Goal: Find specific page/section: Find specific page/section

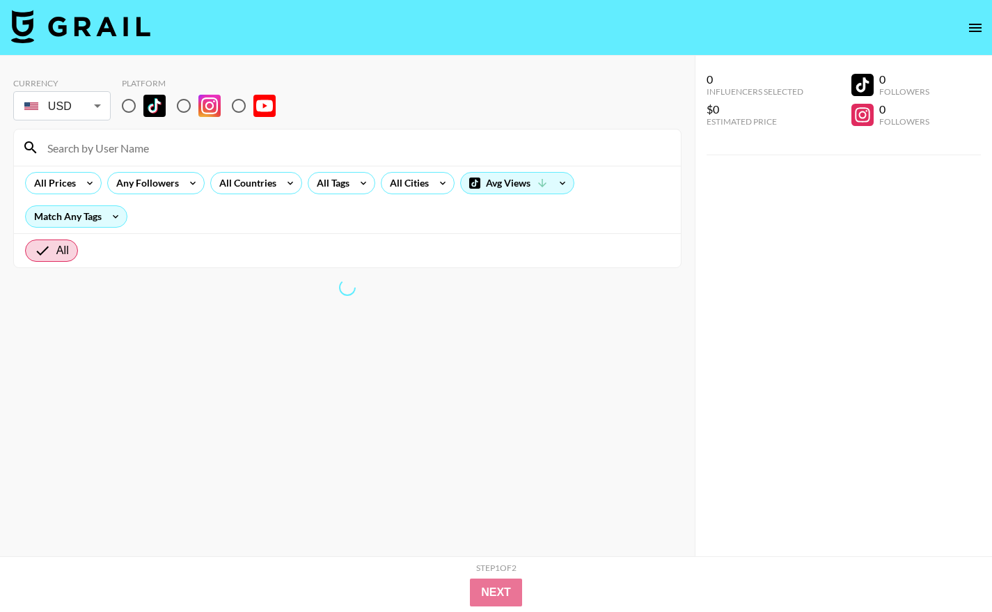
click at [214, 139] on input at bounding box center [356, 147] width 634 height 22
click at [132, 105] on input "radio" at bounding box center [128, 105] width 29 height 29
radio input "true"
click at [132, 108] on input "radio" at bounding box center [128, 105] width 29 height 29
click at [386, 409] on section "Currency USD USD ​ Platform All Prices Any Followers All Countries All Tags All…" at bounding box center [347, 317] width 669 height 501
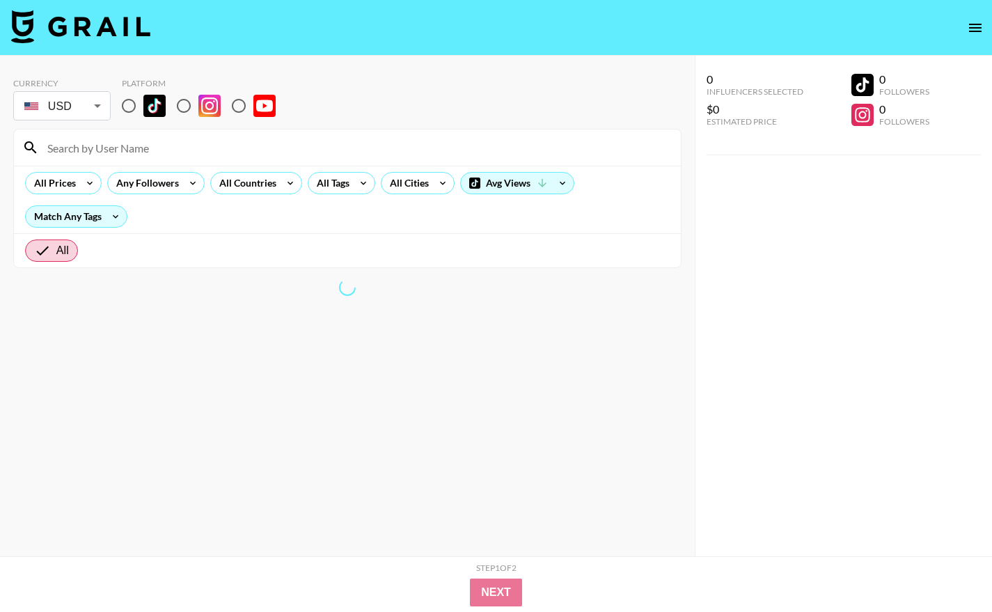
click at [125, 107] on input "radio" at bounding box center [128, 105] width 29 height 29
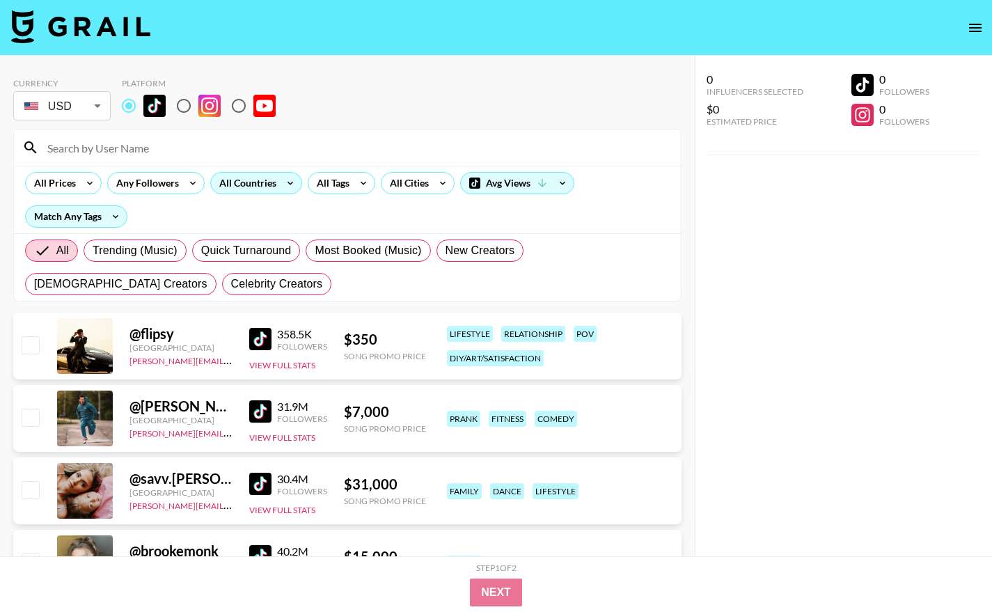
click at [279, 185] on icon at bounding box center [290, 183] width 22 height 21
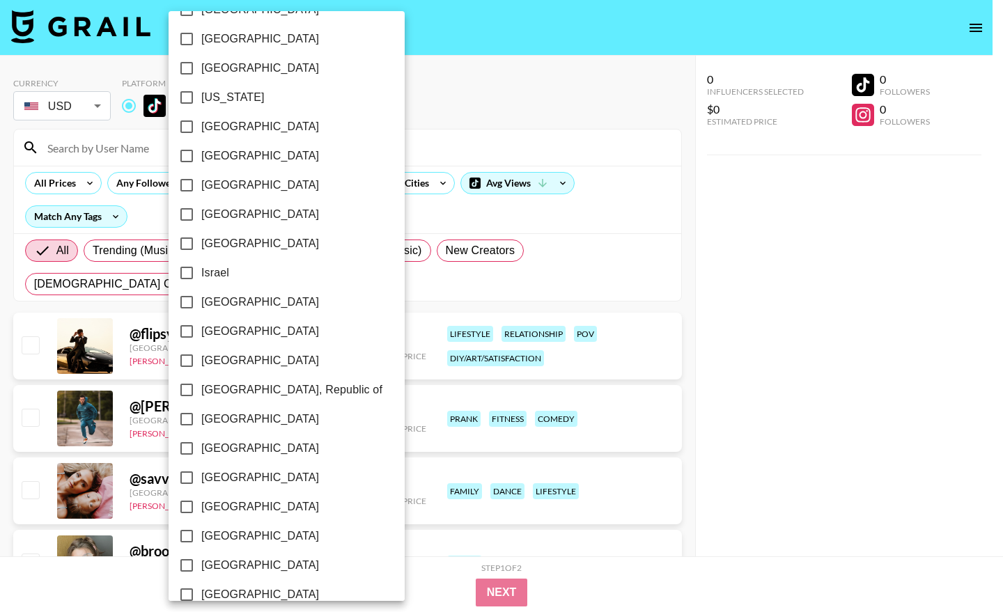
scroll to position [459, 0]
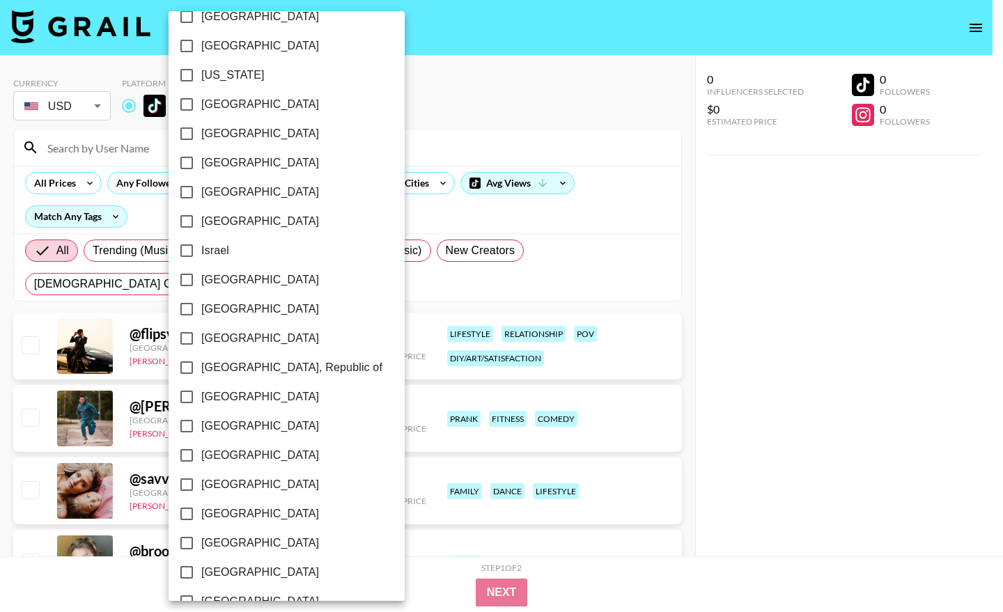
click at [225, 453] on span "[GEOGRAPHIC_DATA]" at bounding box center [260, 455] width 118 height 17
click at [201, 453] on input "[GEOGRAPHIC_DATA]" at bounding box center [186, 455] width 29 height 29
checkbox input "true"
